Goal: Information Seeking & Learning: Learn about a topic

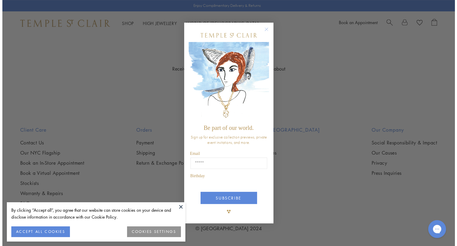
scroll to position [854, 0]
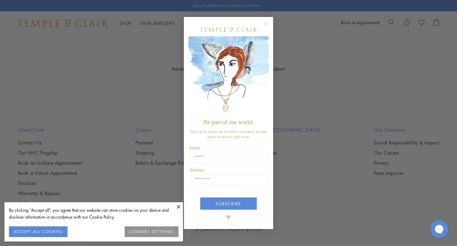
click at [266, 29] on button "Close dialog" at bounding box center [268, 26] width 7 height 7
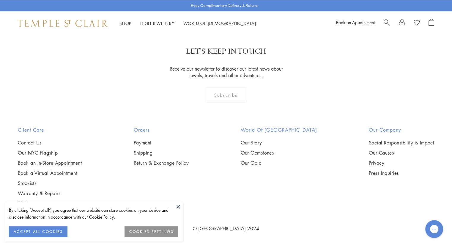
scroll to position [608, 0]
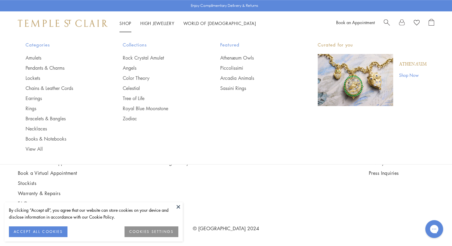
click at [125, 23] on link "Shop Shop" at bounding box center [126, 23] width 12 height 6
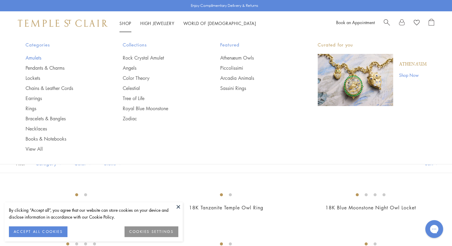
click at [37, 56] on link "Amulets" at bounding box center [63, 57] width 74 height 7
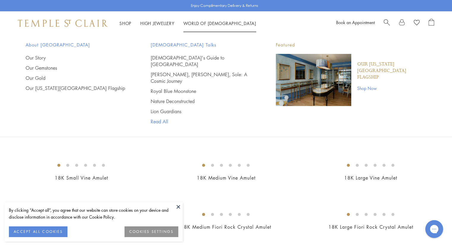
click at [162, 118] on link "Read All" at bounding box center [201, 121] width 101 height 7
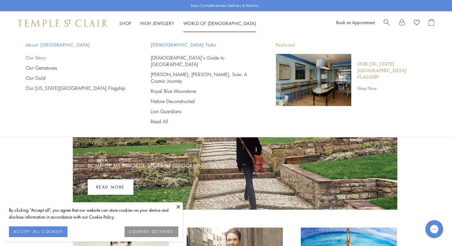
drag, startPoint x: 69, startPoint y: 26, endPoint x: 34, endPoint y: 55, distance: 44.8
click at [34, 57] on link "Our Story" at bounding box center [76, 57] width 101 height 7
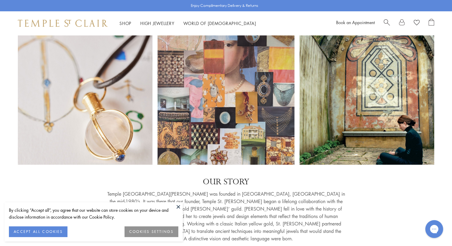
click at [87, 22] on img at bounding box center [63, 23] width 90 height 7
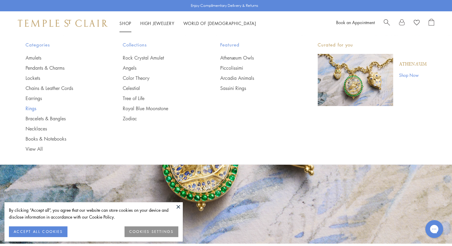
click at [33, 107] on link "Rings" at bounding box center [63, 108] width 74 height 7
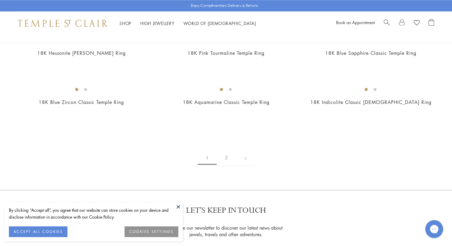
scroll to position [879, 0]
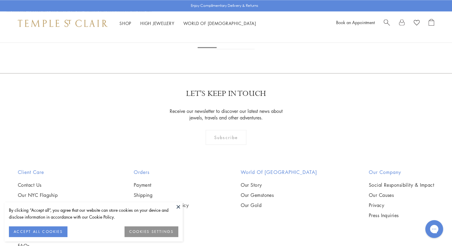
click at [0, 0] on img at bounding box center [0, 0] width 0 height 0
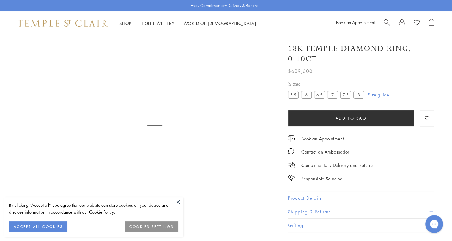
scroll to position [35, 0]
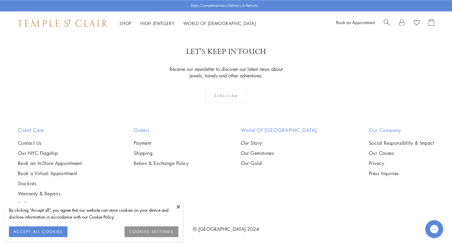
scroll to position [2740, 0]
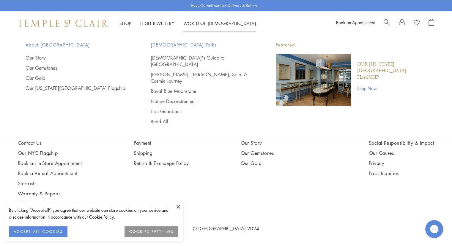
click at [196, 22] on link "World of [GEOGRAPHIC_DATA][DEMOGRAPHIC_DATA]" at bounding box center [219, 23] width 73 height 6
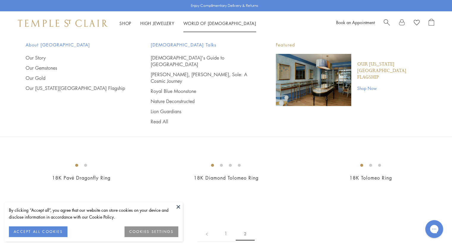
click at [367, 85] on link "Shop Now" at bounding box center [392, 88] width 70 height 7
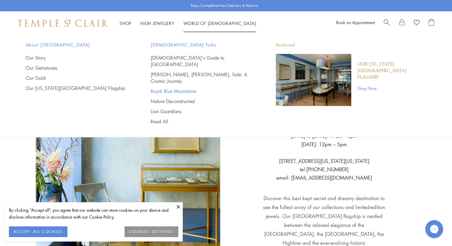
click at [183, 88] on link "Royal Blue Moonstone" at bounding box center [201, 91] width 101 height 7
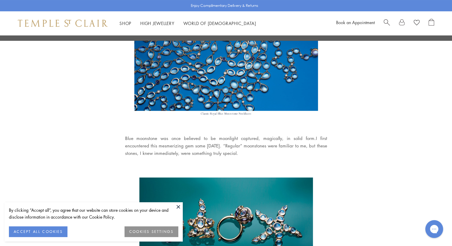
scroll to position [68, 0]
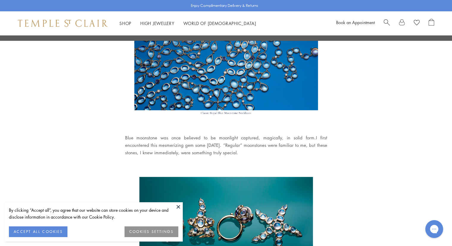
click at [51, 233] on button "ACCEPT ALL COOKIES" at bounding box center [38, 231] width 59 height 11
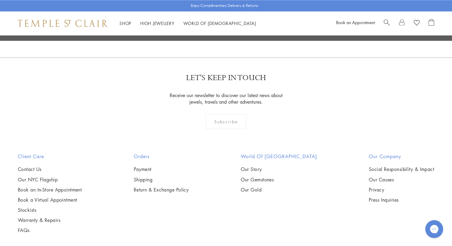
scroll to position [978, 0]
